Goal: Task Accomplishment & Management: Manage account settings

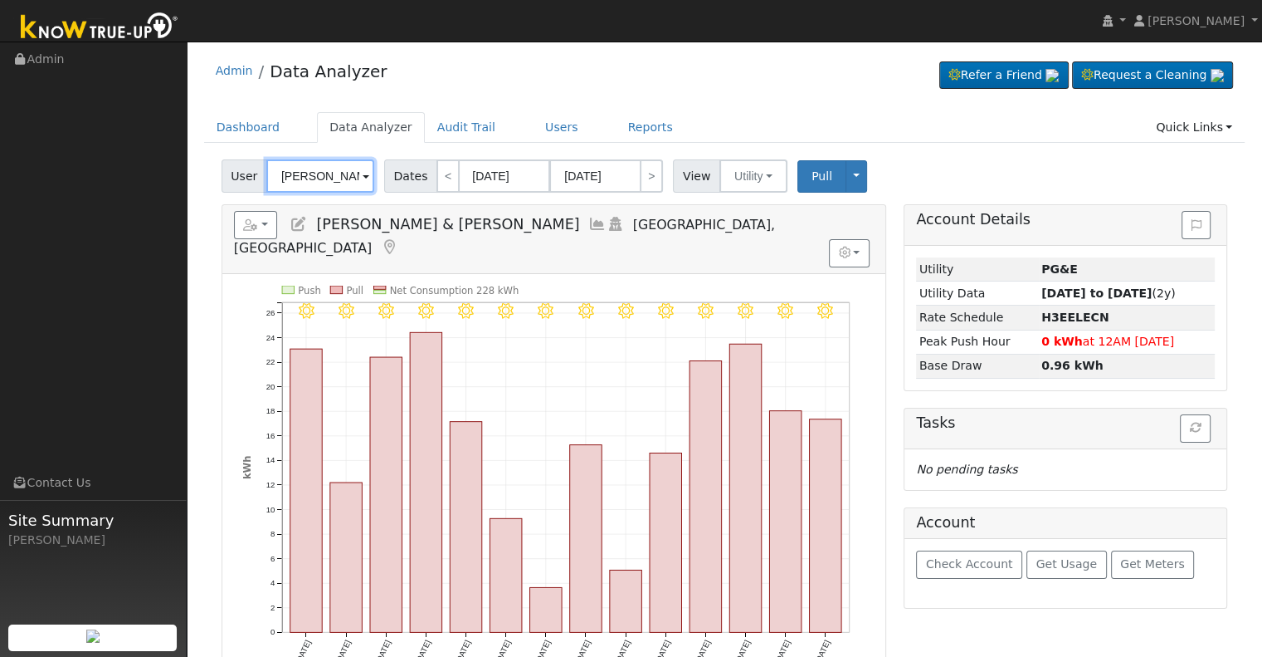
click at [314, 178] on input "[PERSON_NAME] & [PERSON_NAME]" at bounding box center [320, 175] width 108 height 33
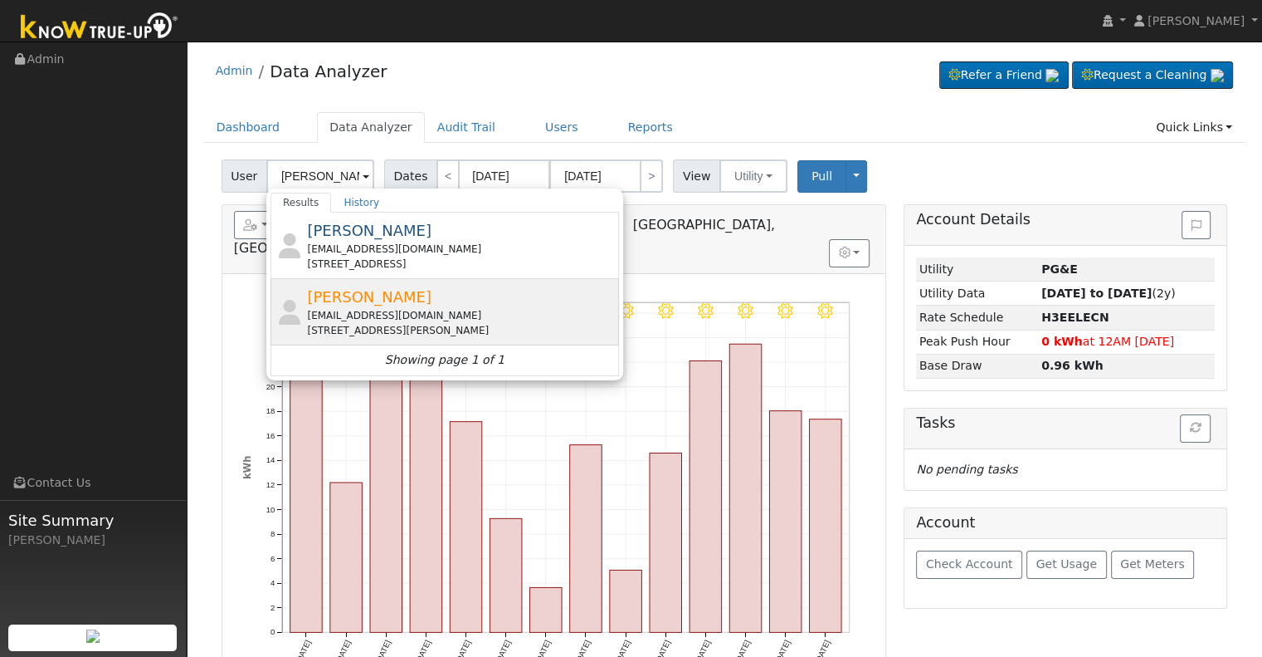
click at [485, 311] on div "[EMAIL_ADDRESS][DOMAIN_NAME]" at bounding box center [461, 315] width 308 height 15
type input "[PERSON_NAME]"
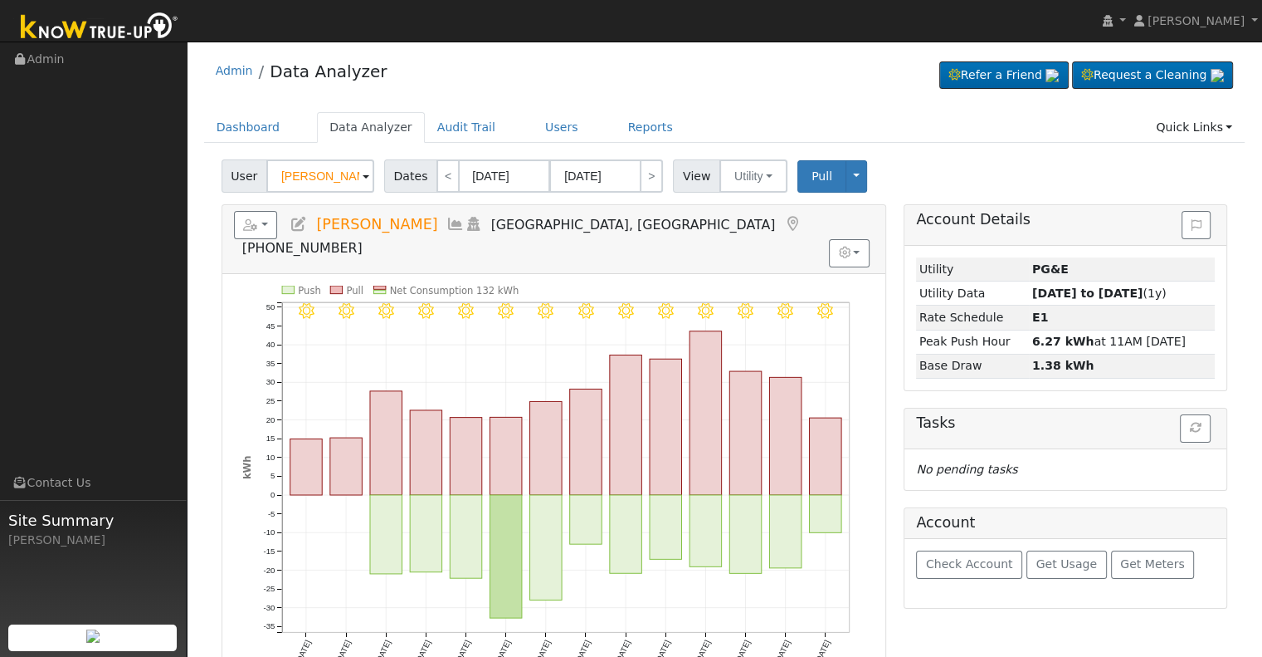
click at [295, 221] on icon at bounding box center [299, 224] width 18 height 15
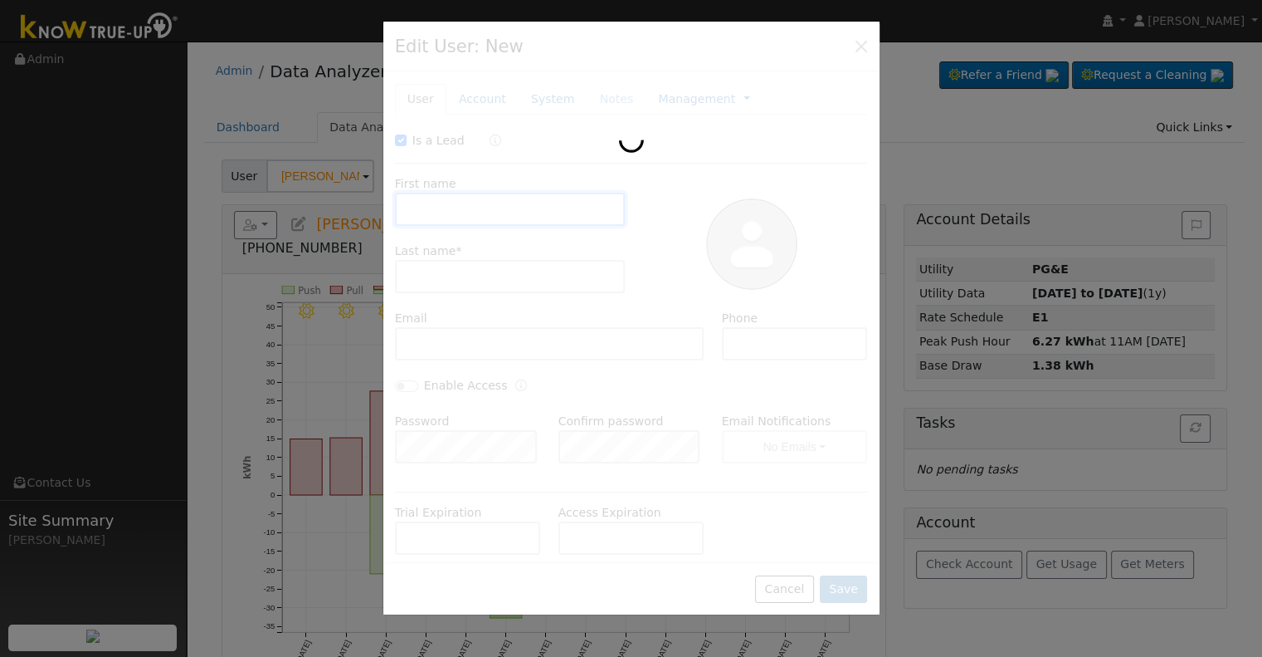
checkbox input "true"
type input "[PERSON_NAME]"
type input "[EMAIL_ADDRESS][DOMAIN_NAME]"
type input "5595755466"
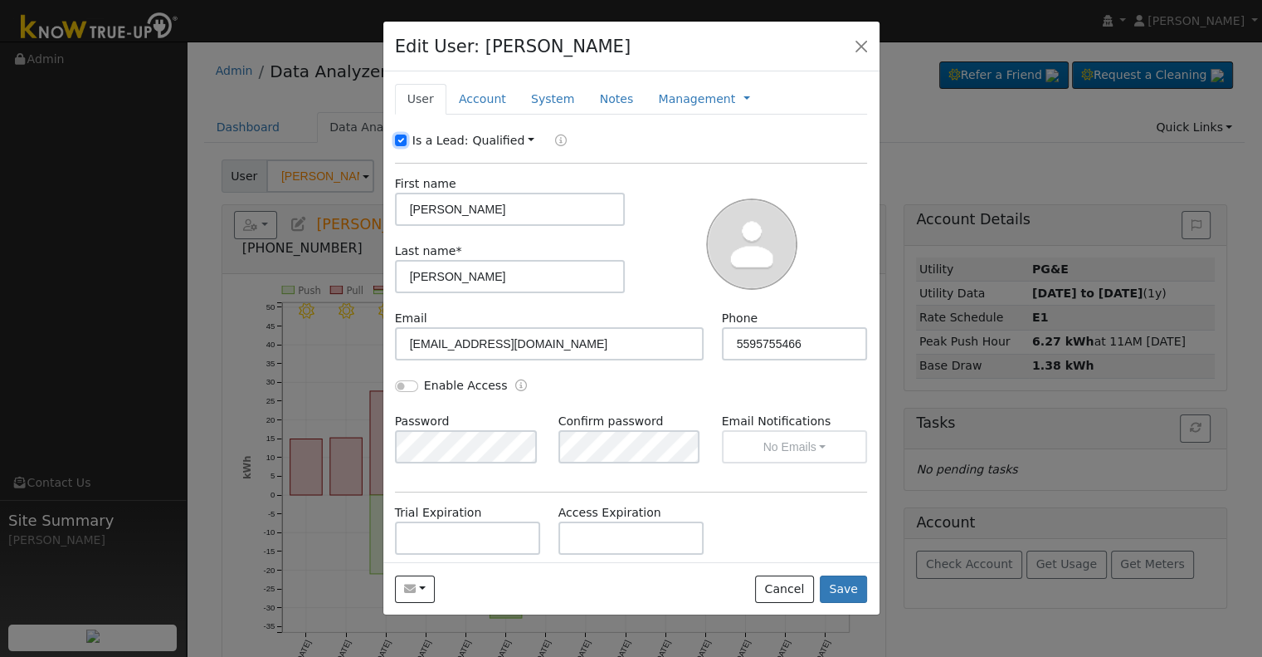
click at [401, 140] on input "Is a Lead:" at bounding box center [401, 140] width 12 height 12
checkbox input "false"
click at [480, 91] on link "Account" at bounding box center [483, 99] width 72 height 31
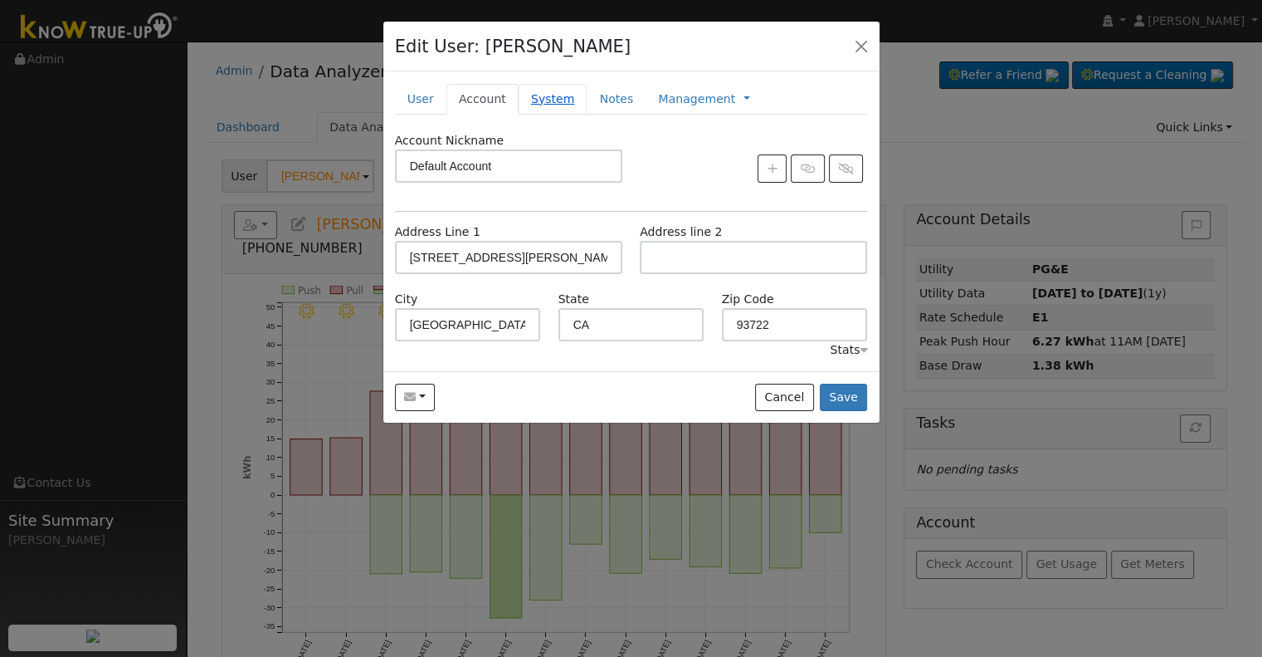
click at [543, 105] on link "System" at bounding box center [553, 99] width 69 height 31
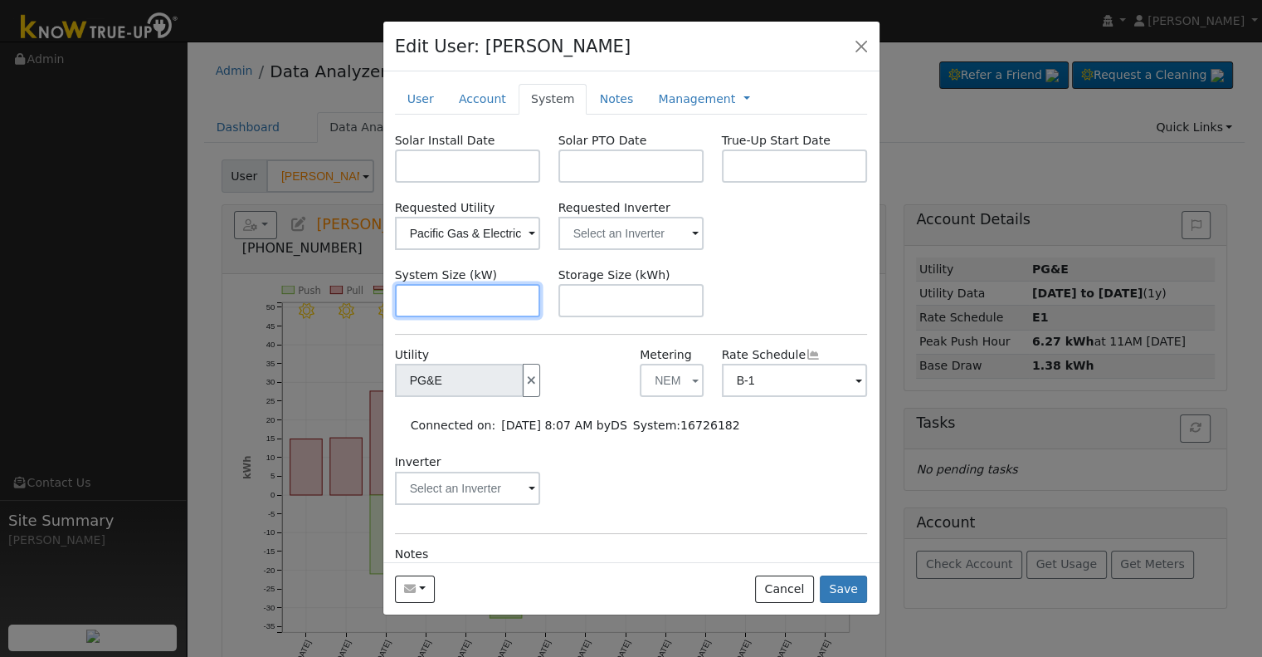
click at [441, 301] on input "text" at bounding box center [468, 300] width 146 height 33
paste input "9.350"
type input "9.3"
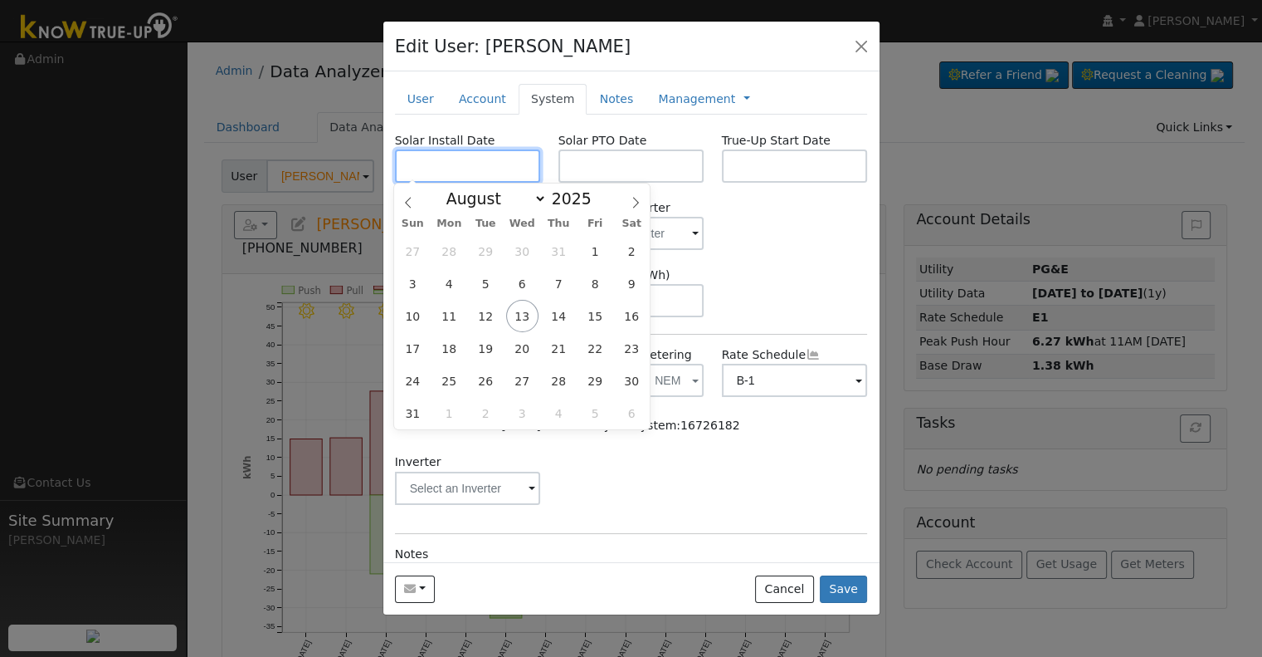
click at [423, 159] on input "text" at bounding box center [468, 165] width 146 height 33
paste input "[DATE]"
type input "[DATE]"
select select "5"
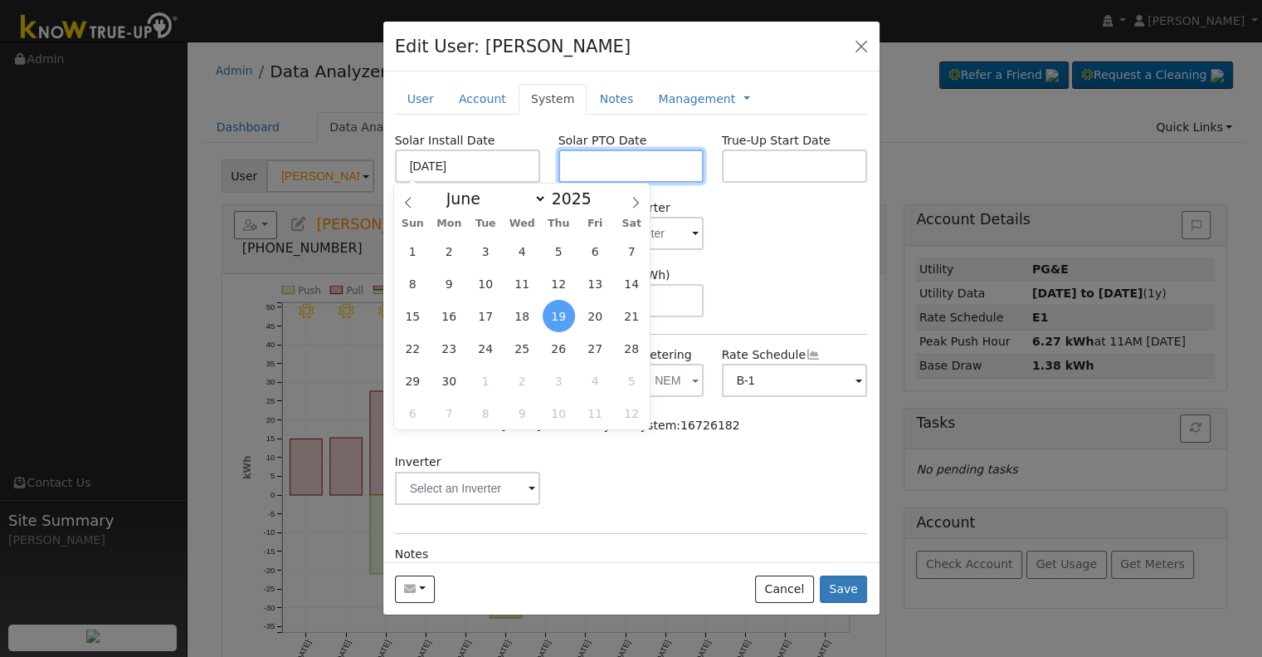
click at [634, 175] on input "text" at bounding box center [632, 165] width 146 height 33
paste input "[DATE]"
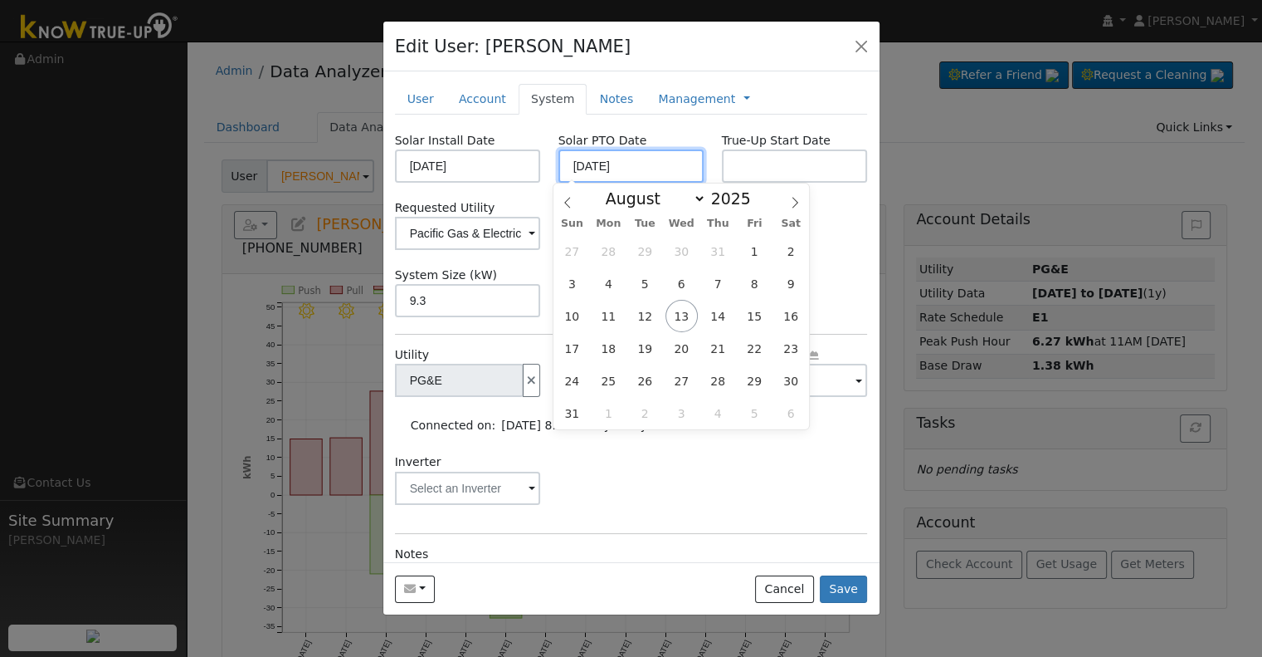
type input "[DATE]"
click at [778, 172] on input "text" at bounding box center [795, 165] width 146 height 33
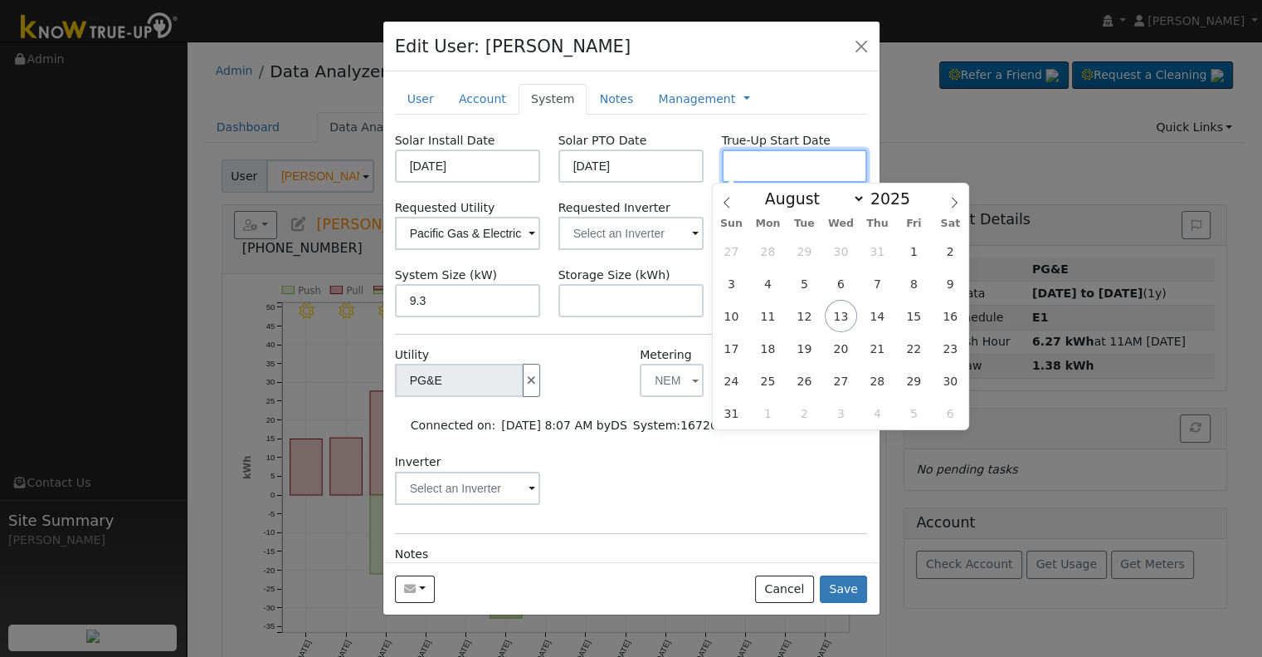
paste input "[DATE]"
type input "[DATE]"
click at [541, 237] on input "text" at bounding box center [468, 233] width 146 height 33
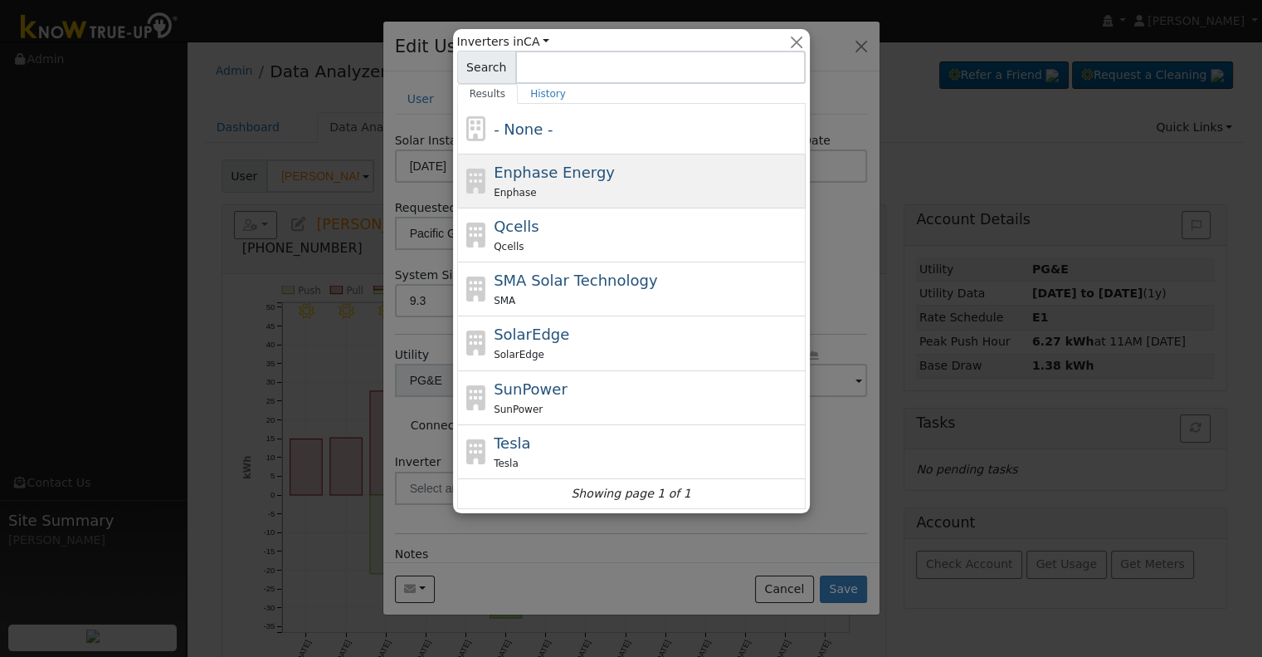
click at [616, 188] on div "Enphase" at bounding box center [648, 191] width 308 height 17
type input "Enphase Energy"
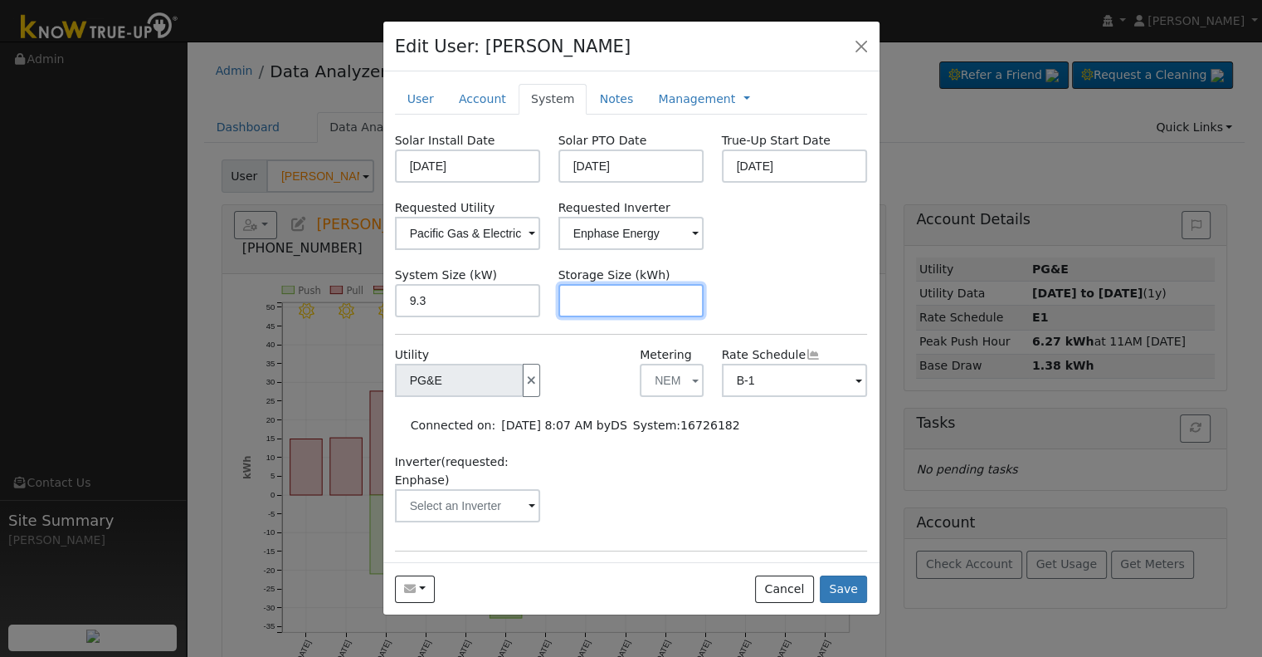
click at [589, 303] on input "text" at bounding box center [632, 300] width 146 height 33
paste input "15.00"
type input "15"
click at [744, 97] on link at bounding box center [747, 98] width 7 height 17
click at [745, 151] on link "Billing" at bounding box center [802, 151] width 115 height 23
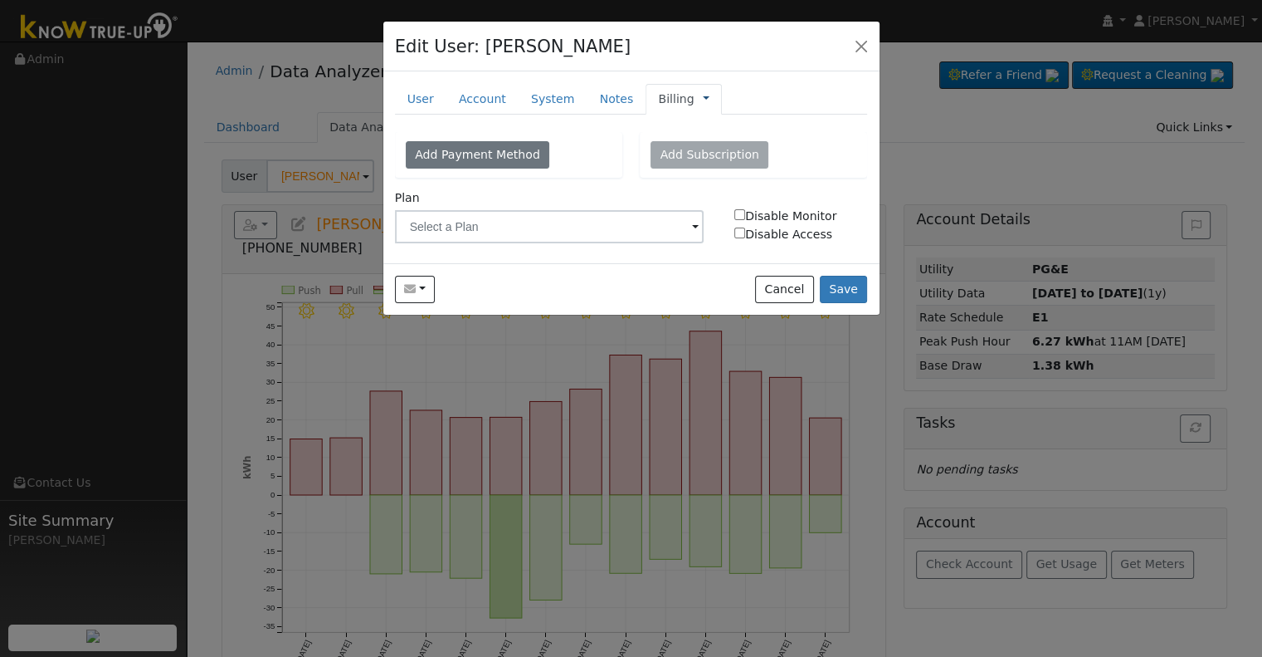
click at [703, 100] on link at bounding box center [706, 98] width 7 height 17
click at [704, 128] on link "Management" at bounding box center [761, 128] width 115 height 23
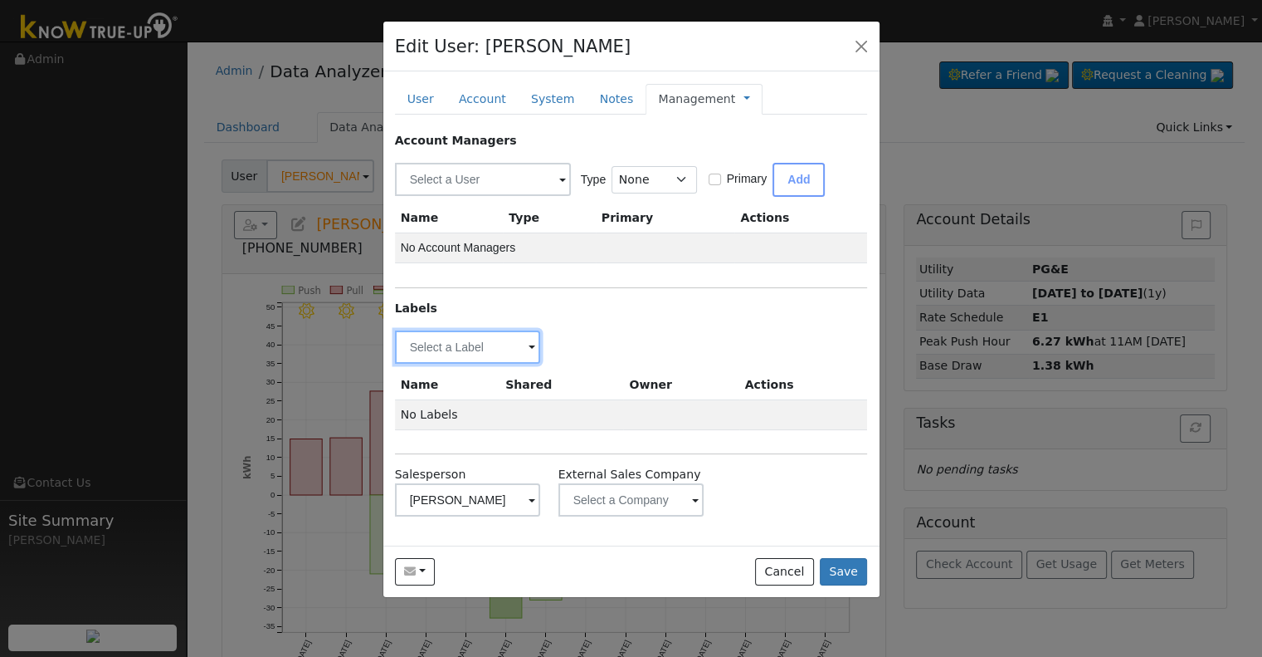
click at [488, 342] on input "text" at bounding box center [468, 346] width 146 height 33
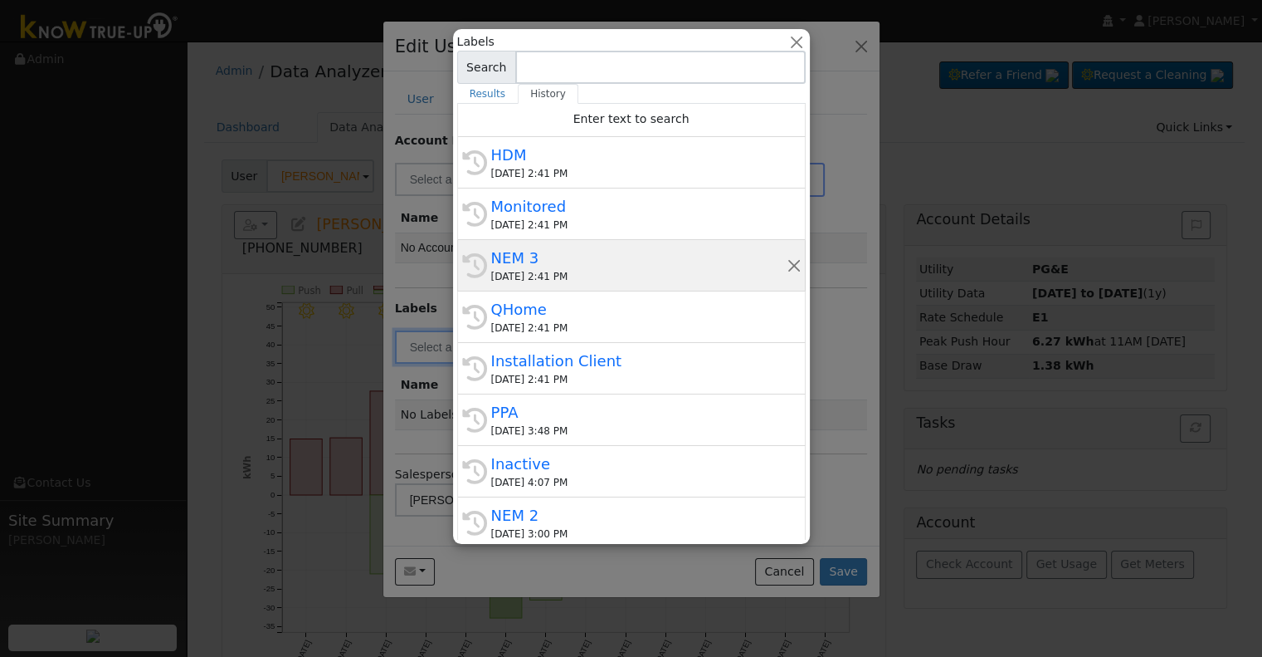
click at [566, 269] on div "[DATE] 2:41 PM" at bounding box center [638, 276] width 295 height 15
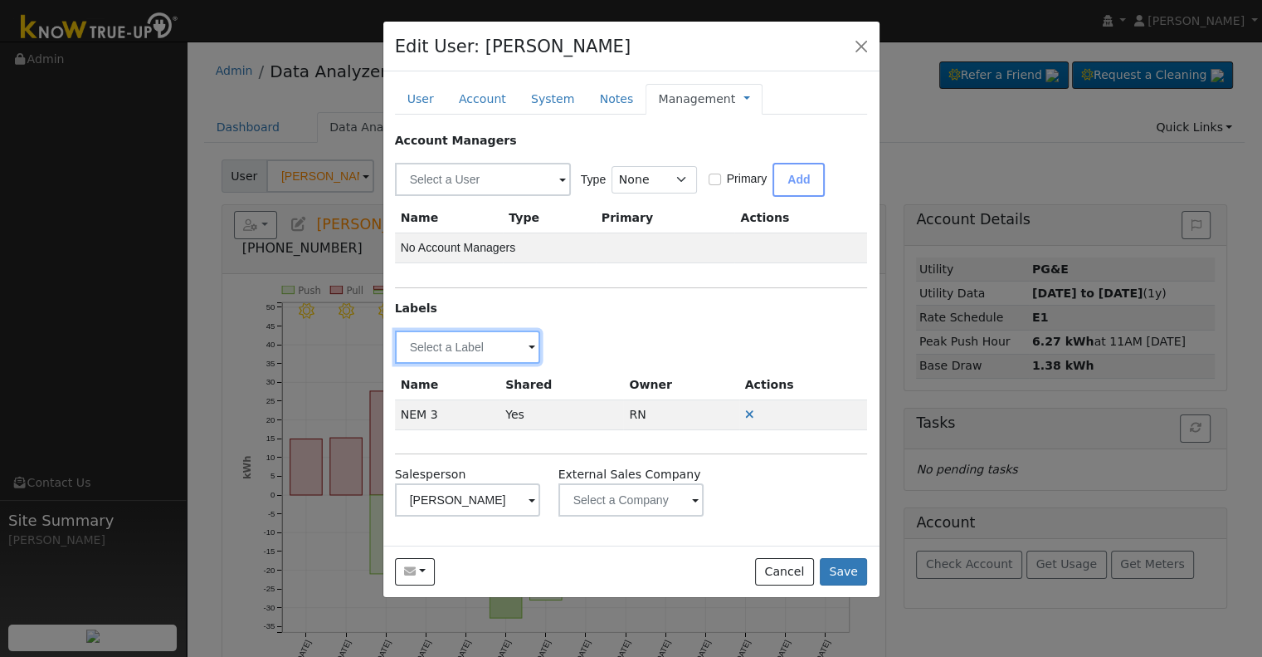
drag, startPoint x: 465, startPoint y: 341, endPoint x: 475, endPoint y: 333, distance: 13.0
click at [465, 340] on input "text" at bounding box center [468, 346] width 146 height 33
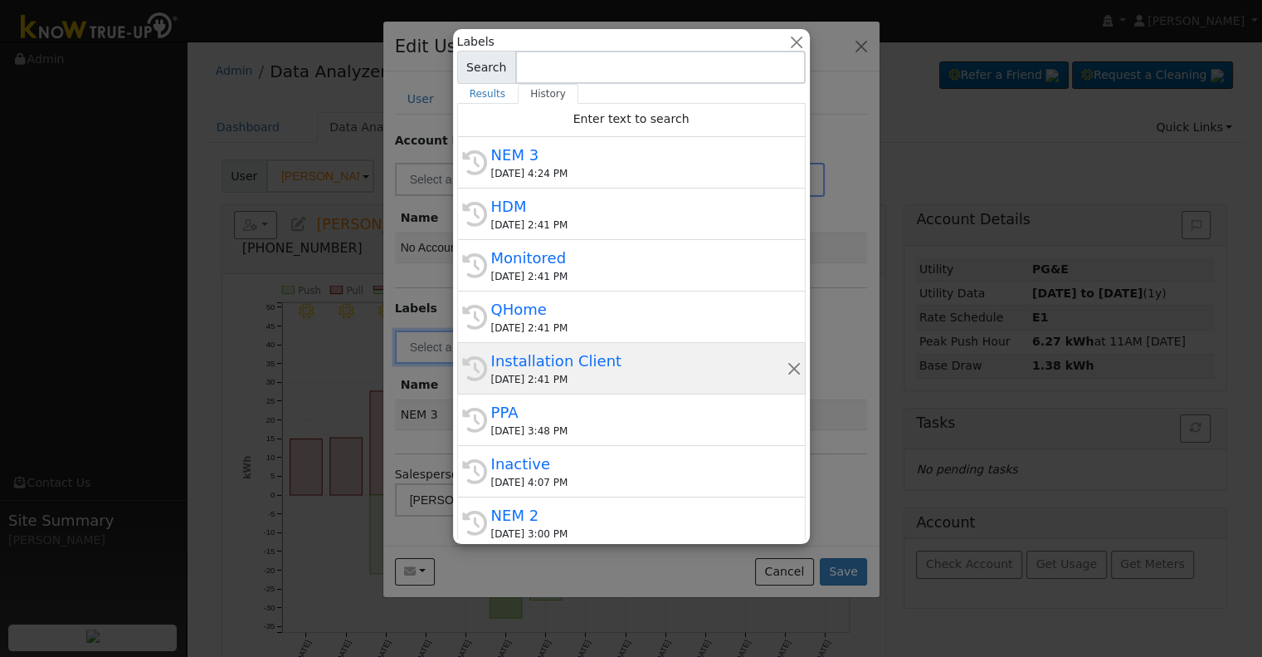
click at [612, 366] on div "Installation Client" at bounding box center [638, 360] width 295 height 22
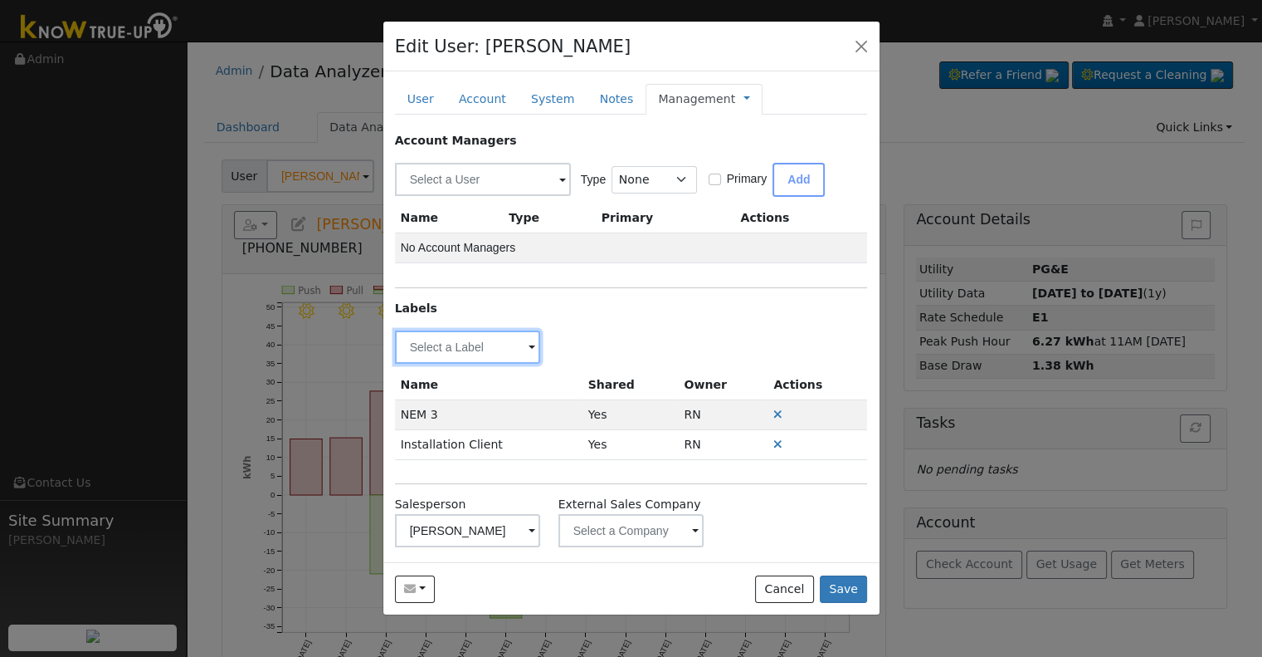
click at [470, 344] on input "text" at bounding box center [468, 346] width 146 height 33
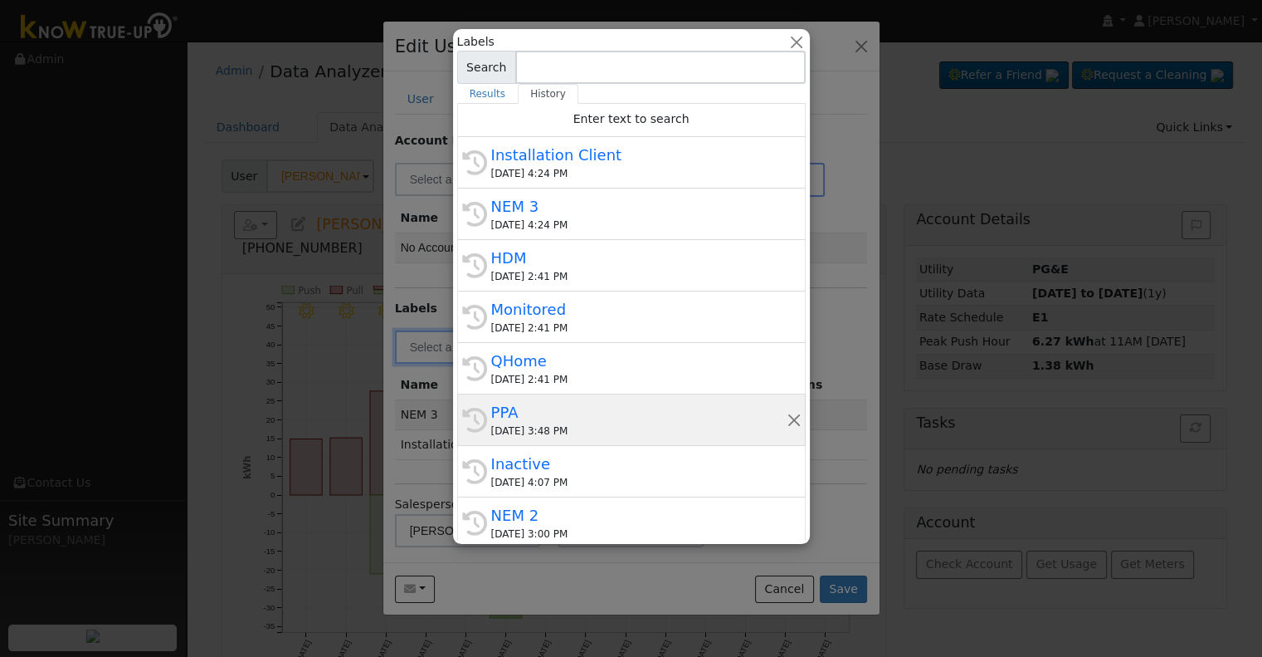
click at [623, 418] on div "PPA" at bounding box center [638, 412] width 295 height 22
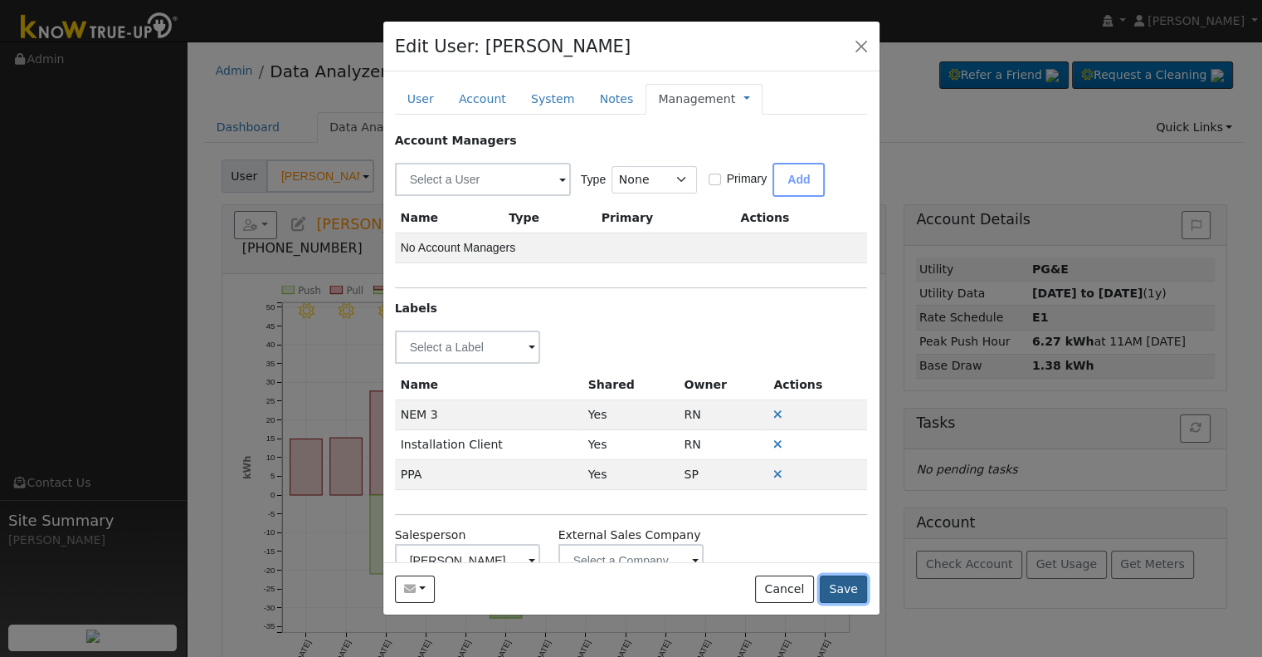
click at [852, 586] on button "Save" at bounding box center [844, 589] width 48 height 28
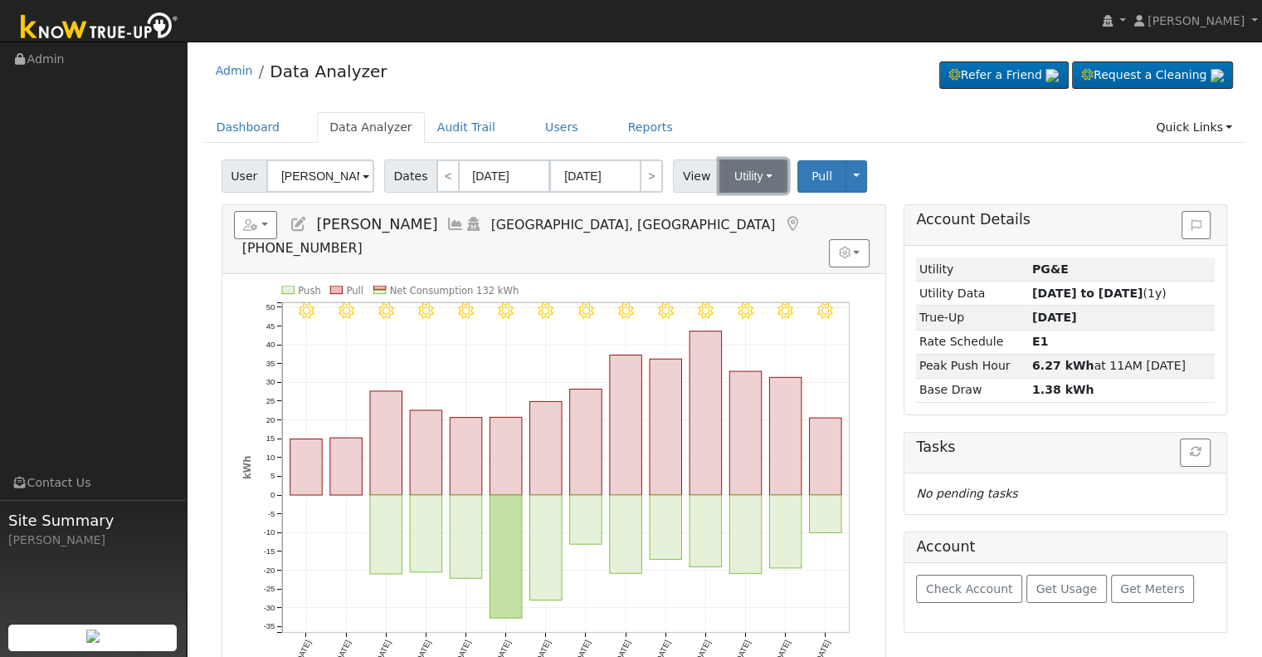
click at [747, 178] on button "Utility" at bounding box center [754, 175] width 68 height 33
click at [746, 237] on link "Solar" at bounding box center [773, 236] width 115 height 23
